Goal: Check status: Check status

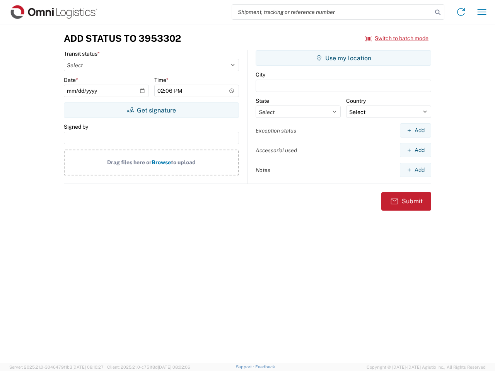
click at [332, 12] on input "search" at bounding box center [332, 12] width 200 height 15
click at [438, 12] on icon at bounding box center [437, 12] width 11 height 11
click at [461, 12] on icon at bounding box center [461, 12] width 12 height 12
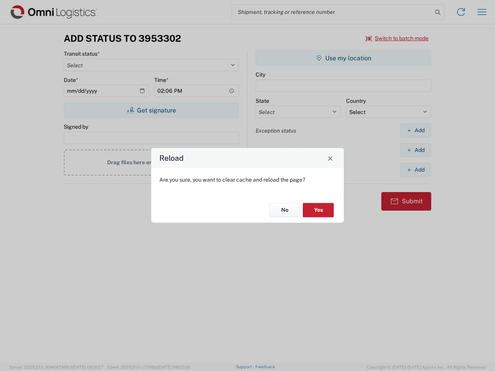
click at [397, 38] on div "Reload Are you sure, you want to clear cache and reload the page? No Yes" at bounding box center [247, 185] width 495 height 371
click at [151, 110] on div "Reload Are you sure, you want to clear cache and reload the page? No Yes" at bounding box center [247, 185] width 495 height 371
click at [343, 58] on div "Reload Are you sure, you want to clear cache and reload the page? No Yes" at bounding box center [247, 185] width 495 height 371
click at [415, 130] on div "Reload Are you sure, you want to clear cache and reload the page? No Yes" at bounding box center [247, 185] width 495 height 371
click at [415, 150] on div "Reload Are you sure, you want to clear cache and reload the page? No Yes" at bounding box center [247, 185] width 495 height 371
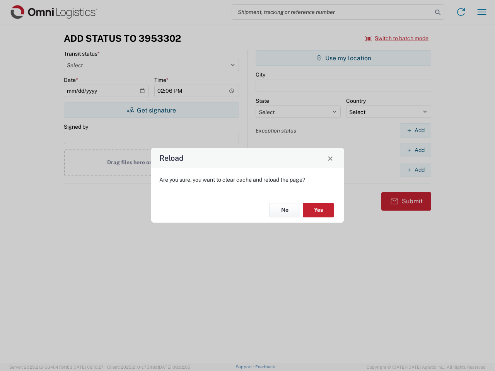
click at [415, 170] on div "Reload Are you sure, you want to clear cache and reload the page? No Yes" at bounding box center [247, 185] width 495 height 371
